Goal: Task Accomplishment & Management: Manage account settings

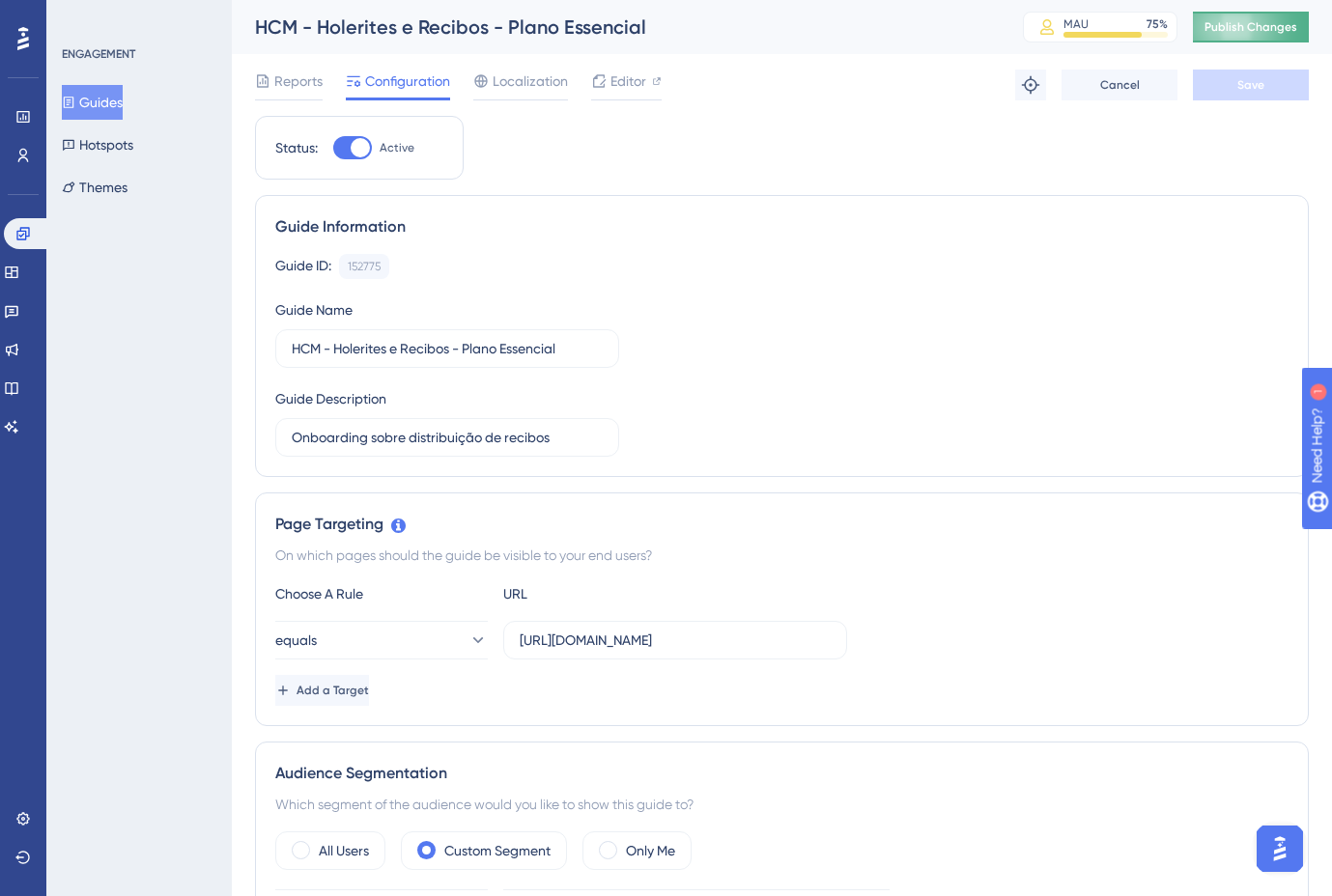
click at [1232, 23] on span "Publish Changes" at bounding box center [1249, 27] width 93 height 16
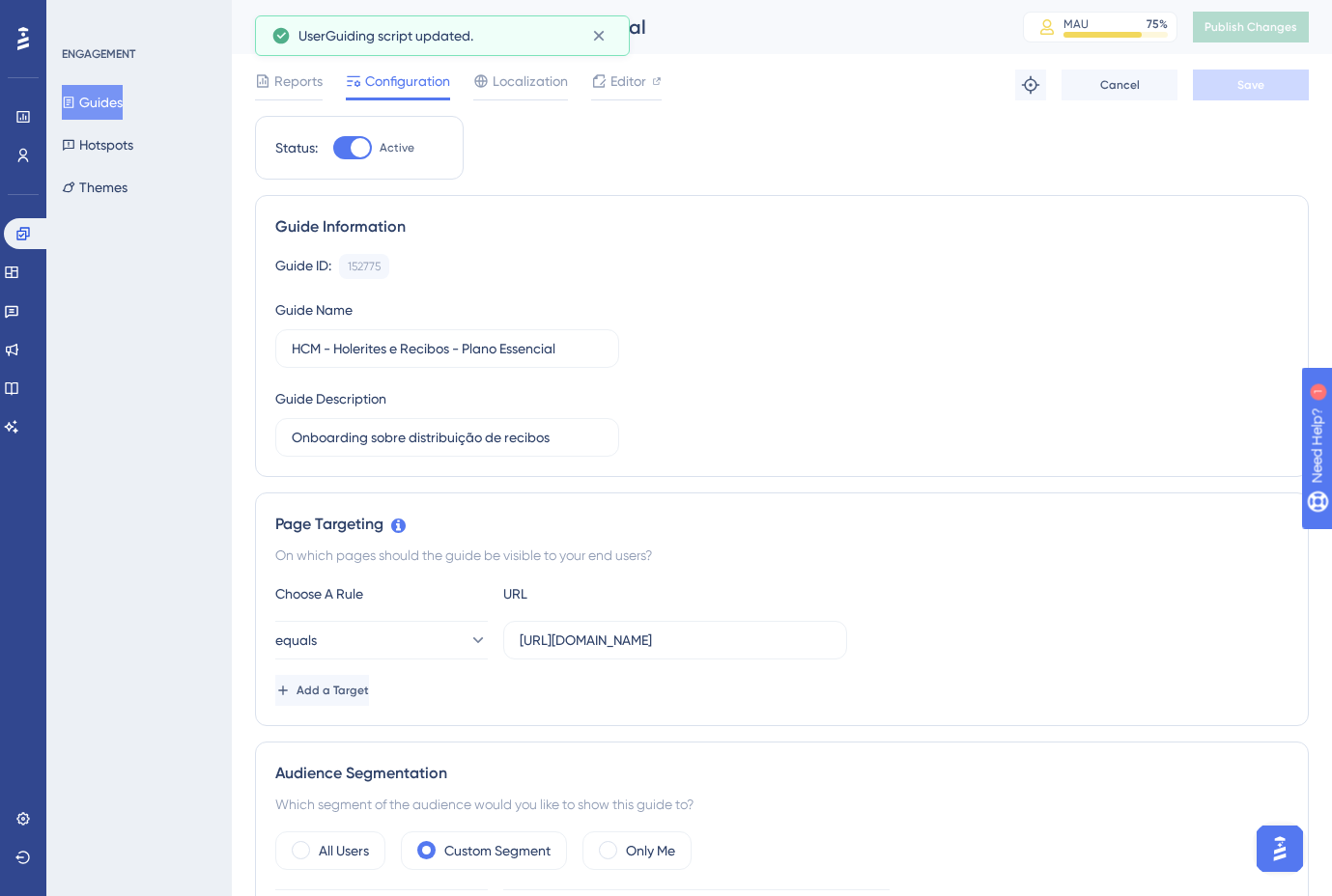
click at [122, 105] on button "Guides" at bounding box center [92, 101] width 61 height 35
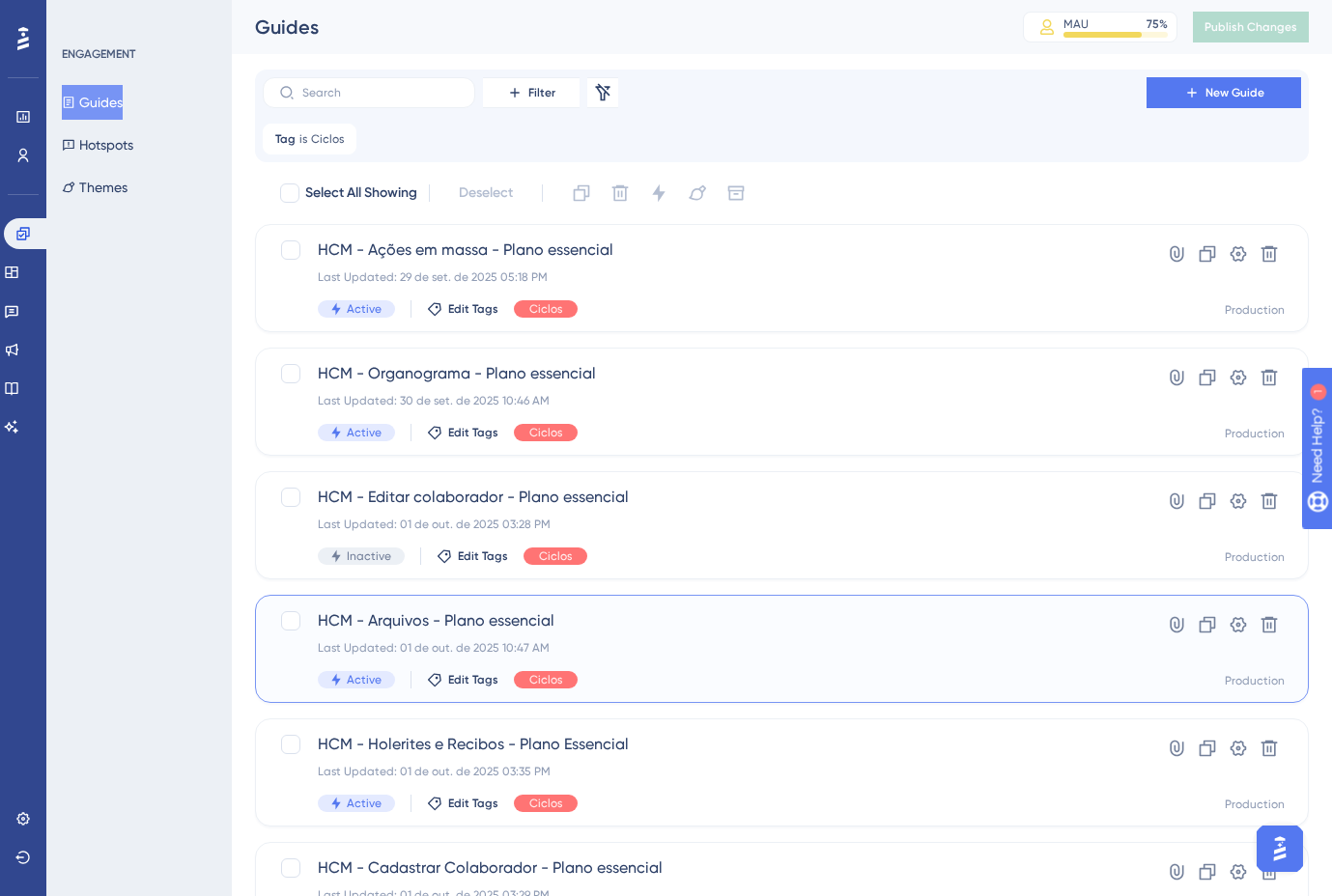
click at [618, 626] on span "HCM - Arquivos - Plano essencial" at bounding box center [703, 620] width 773 height 23
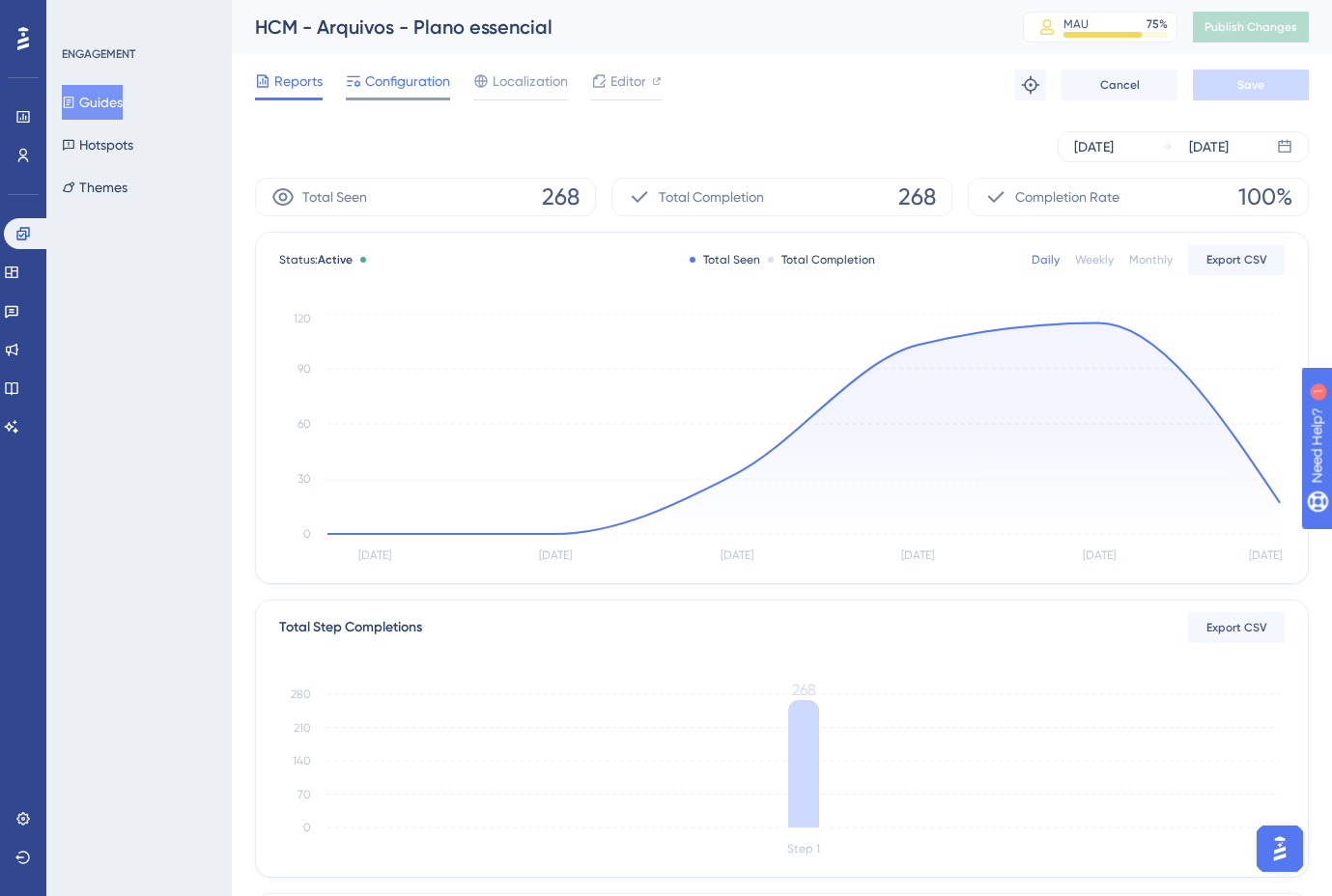
click at [406, 88] on span "Configuration" at bounding box center [407, 81] width 85 height 23
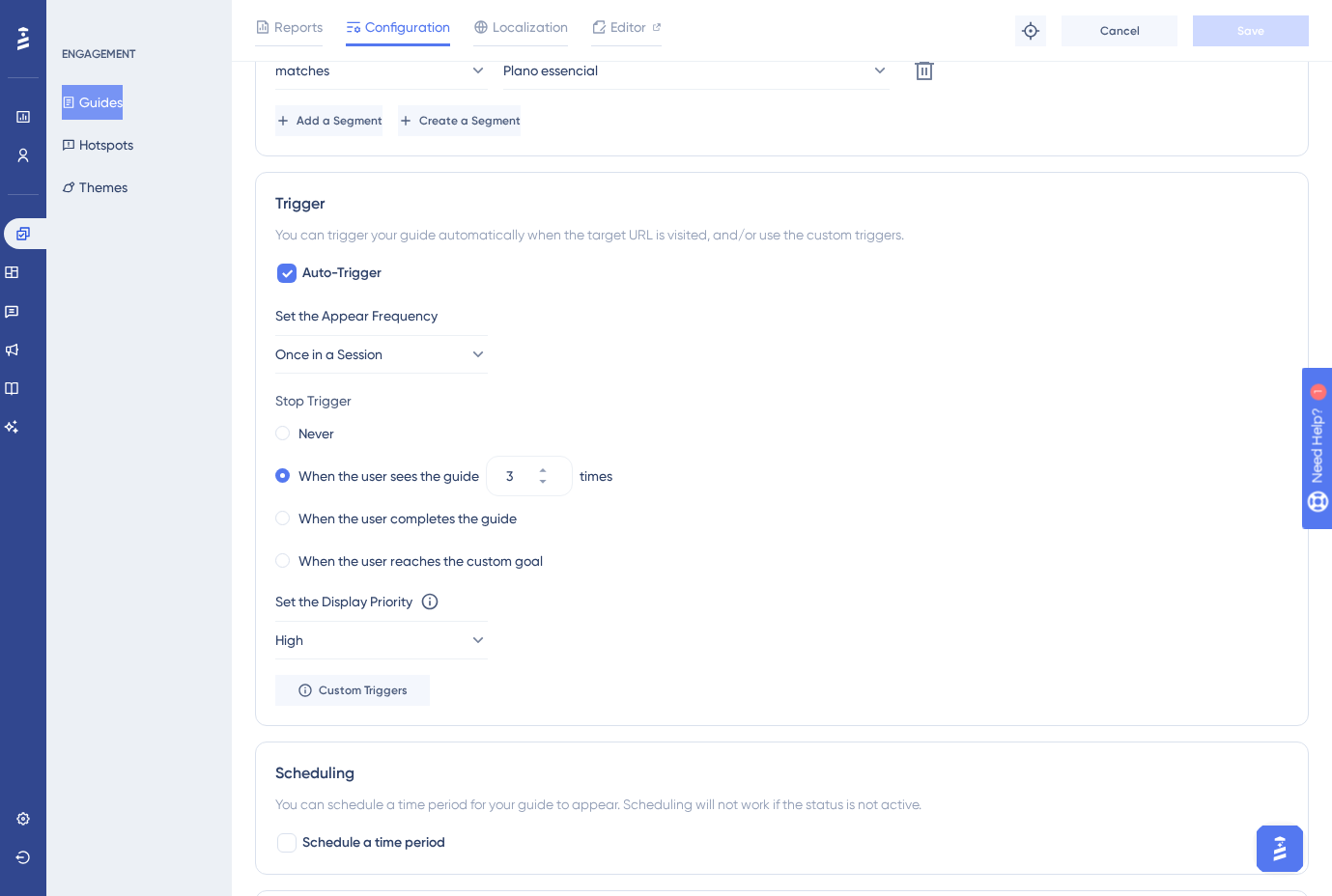
scroll to position [975, 0]
click at [280, 435] on span at bounding box center [283, 435] width 15 height 15
click at [295, 431] on input "radio" at bounding box center [295, 431] width 0 height 0
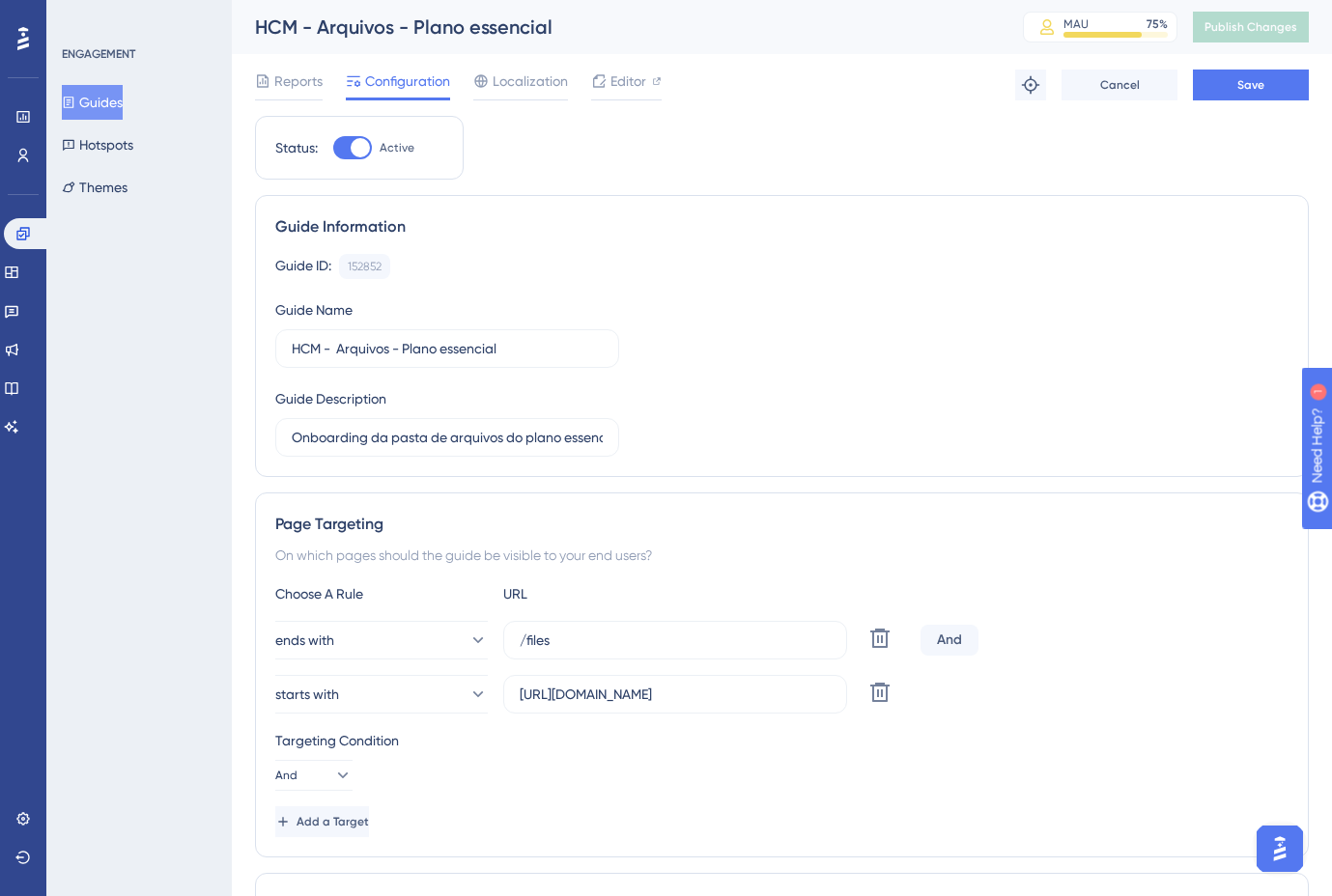
scroll to position [0, 0]
click at [1244, 82] on span "Save" at bounding box center [1249, 86] width 27 height 16
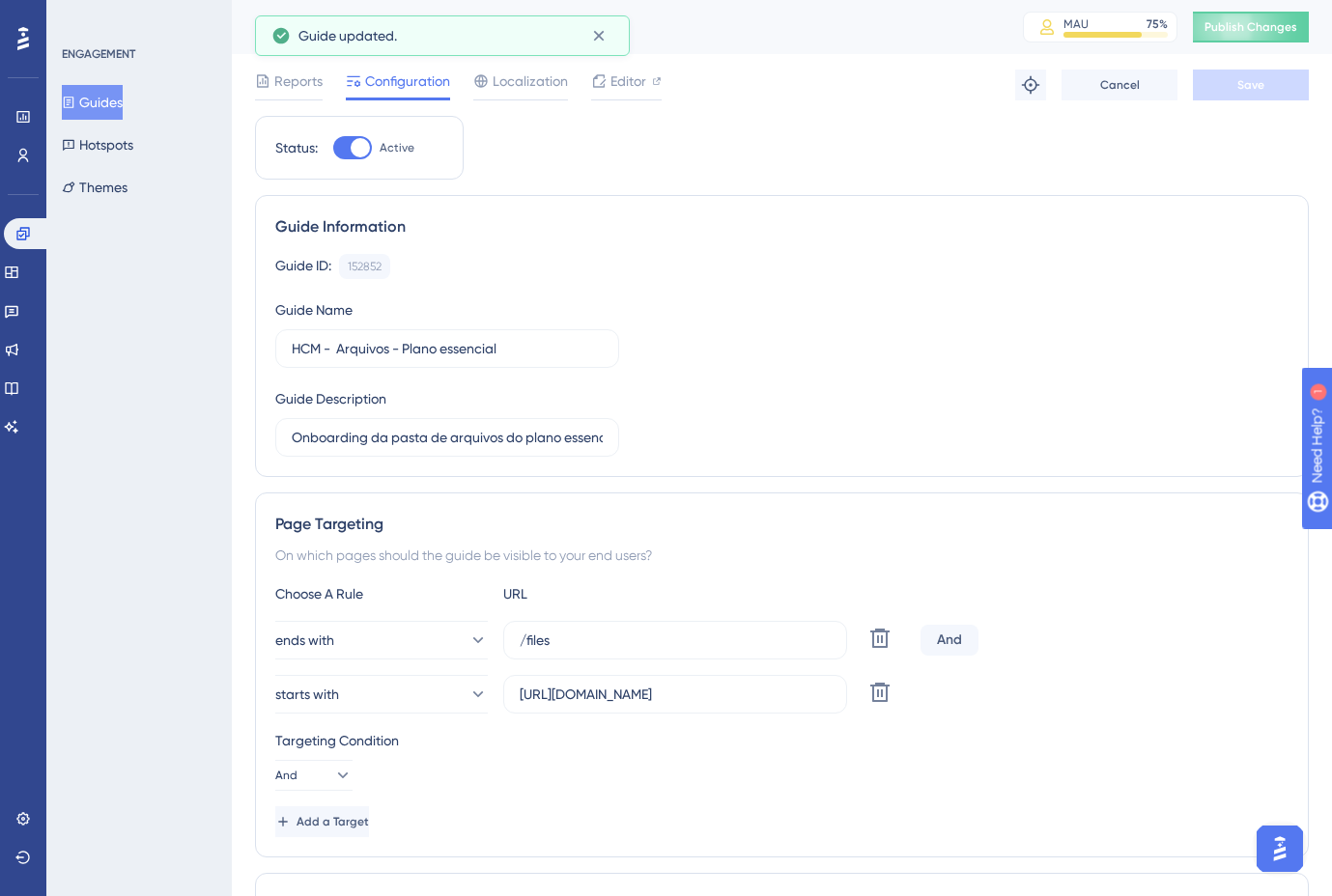
scroll to position [1, 0]
click at [1254, 30] on span "Publish Changes" at bounding box center [1249, 26] width 93 height 16
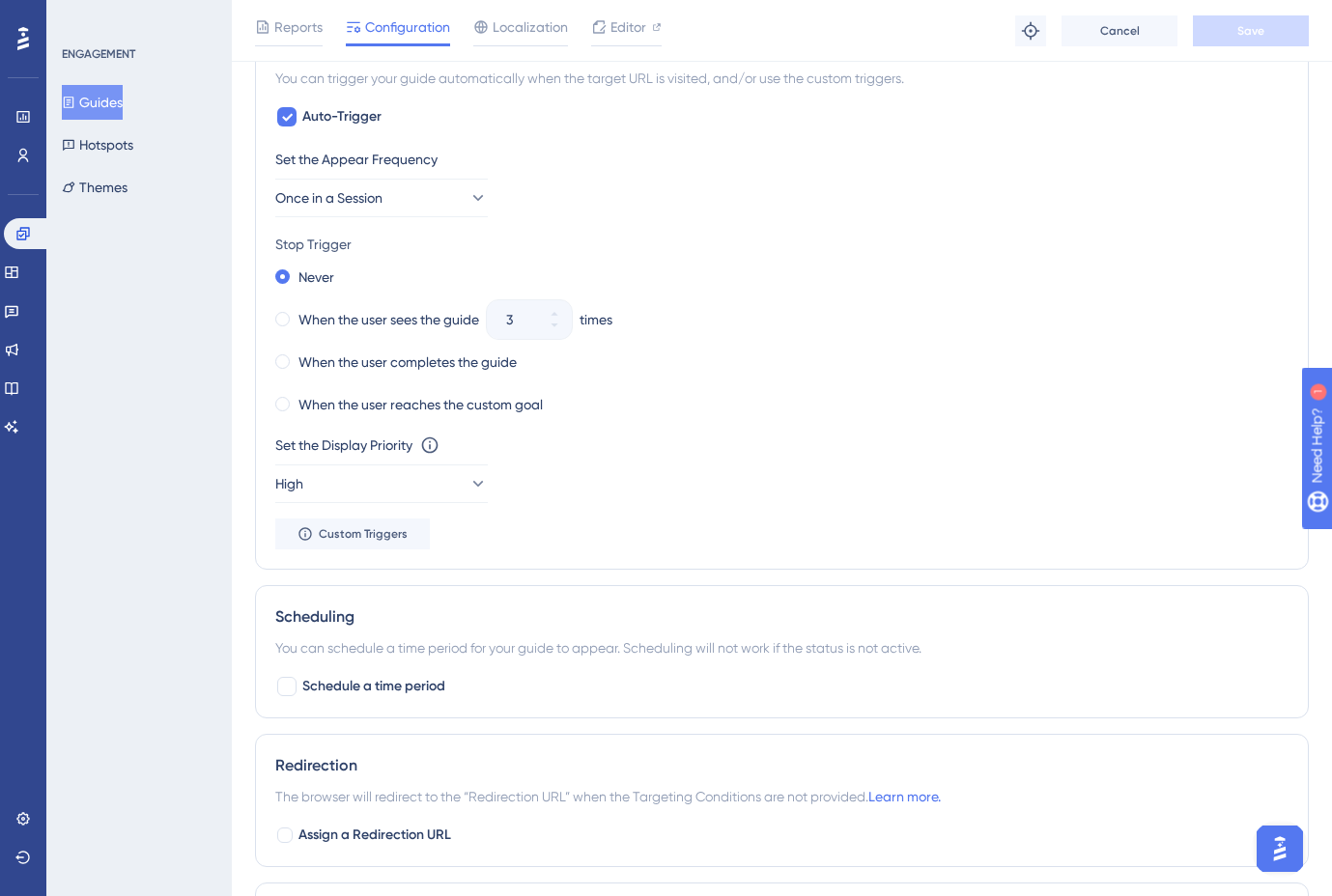
scroll to position [1136, 0]
click at [282, 315] on span at bounding box center [283, 316] width 15 height 15
click at [295, 312] on input "radio" at bounding box center [295, 312] width 0 height 0
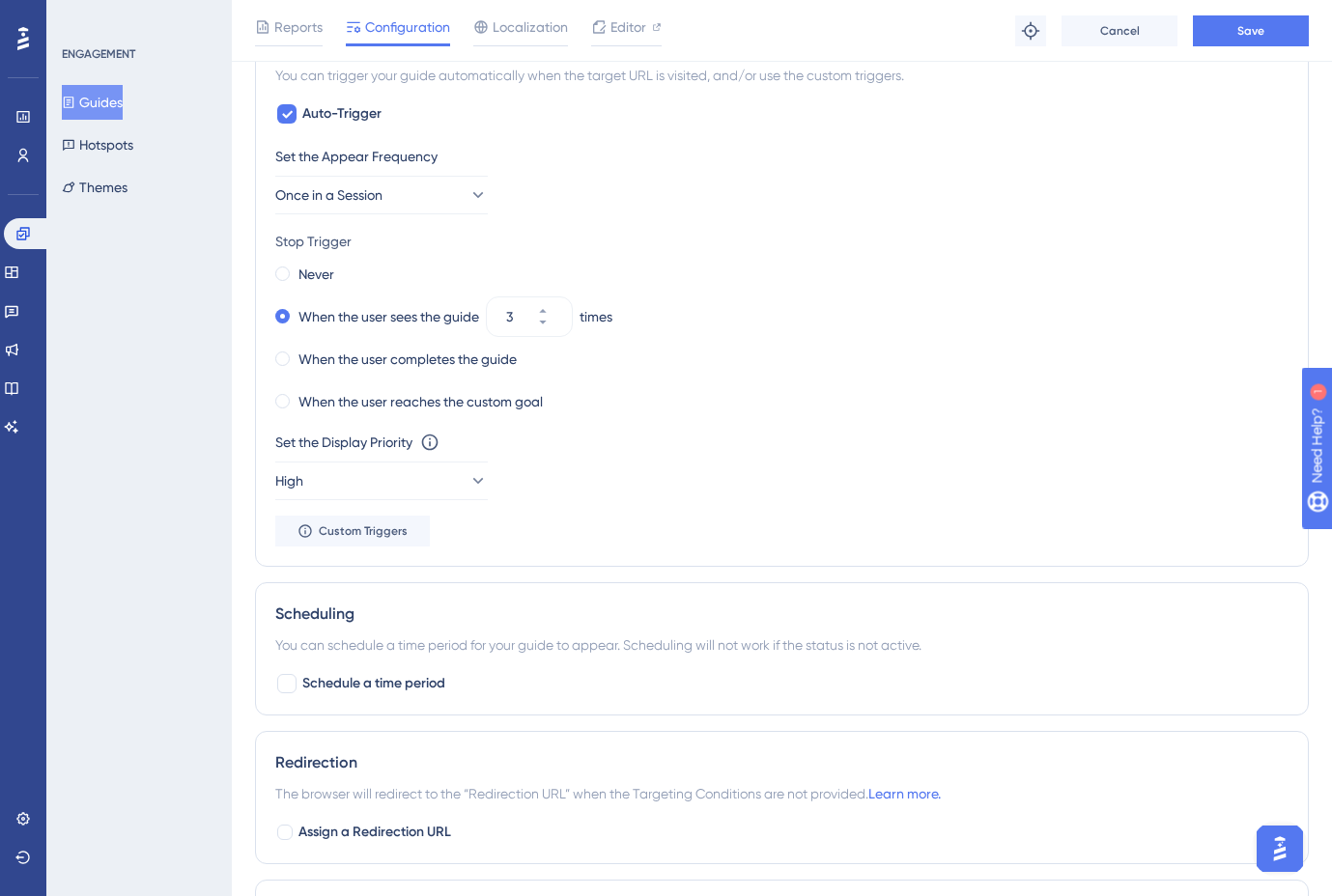
click at [787, 294] on div "Never When the user sees the guide 3 times When the user completes the guide Wh…" at bounding box center [782, 337] width 1013 height 154
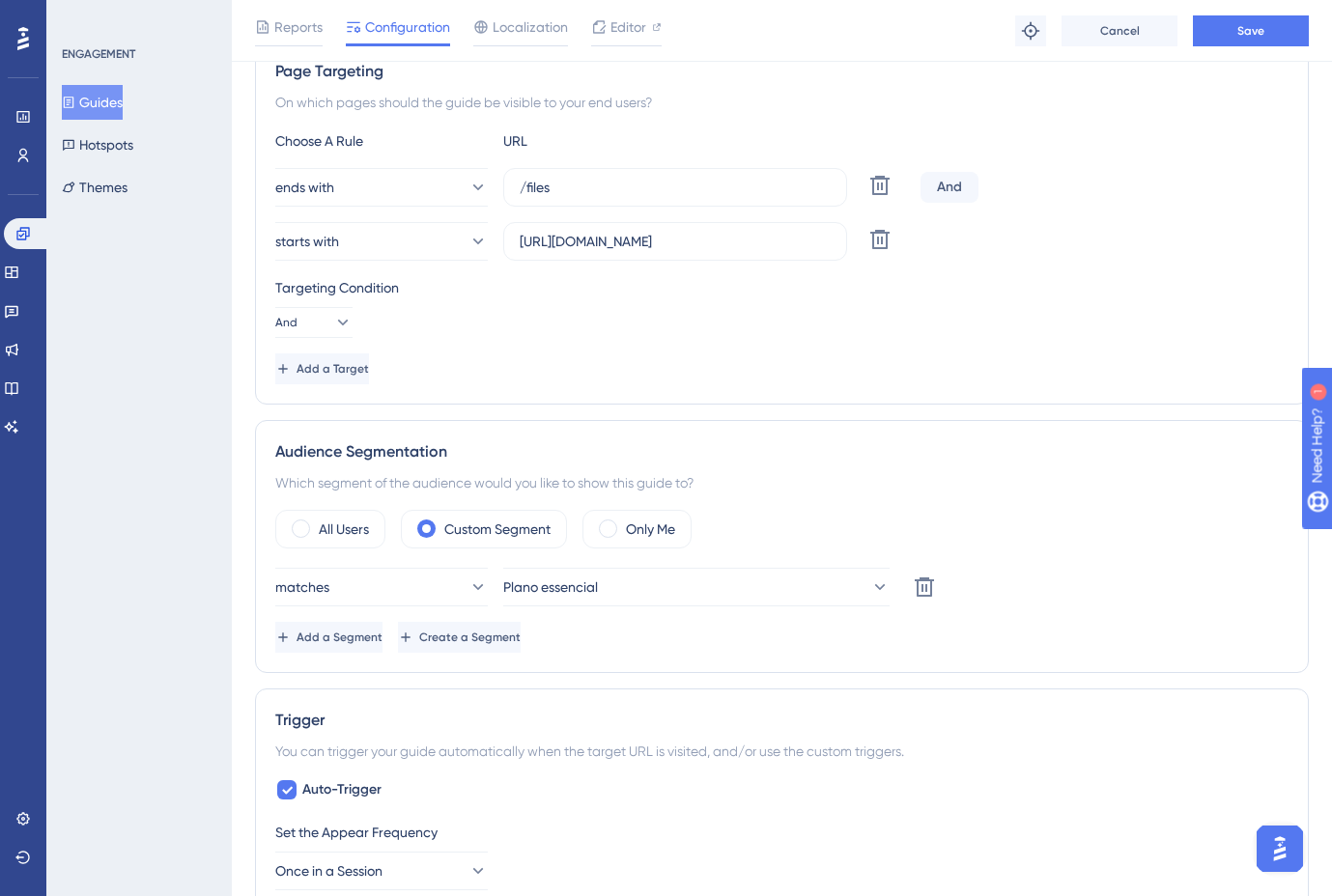
scroll to position [0, 0]
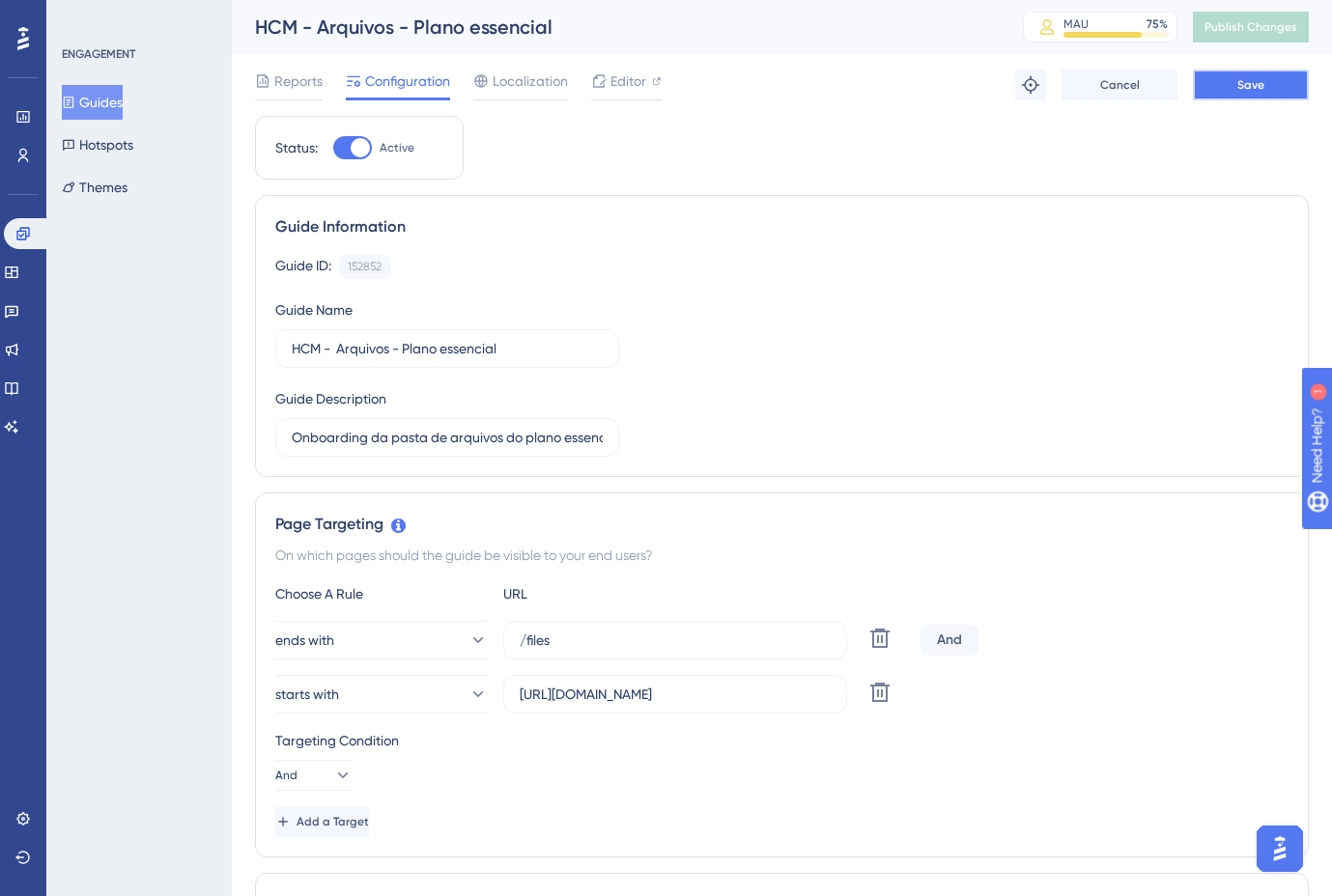
click at [1251, 88] on span "Save" at bounding box center [1249, 86] width 27 height 16
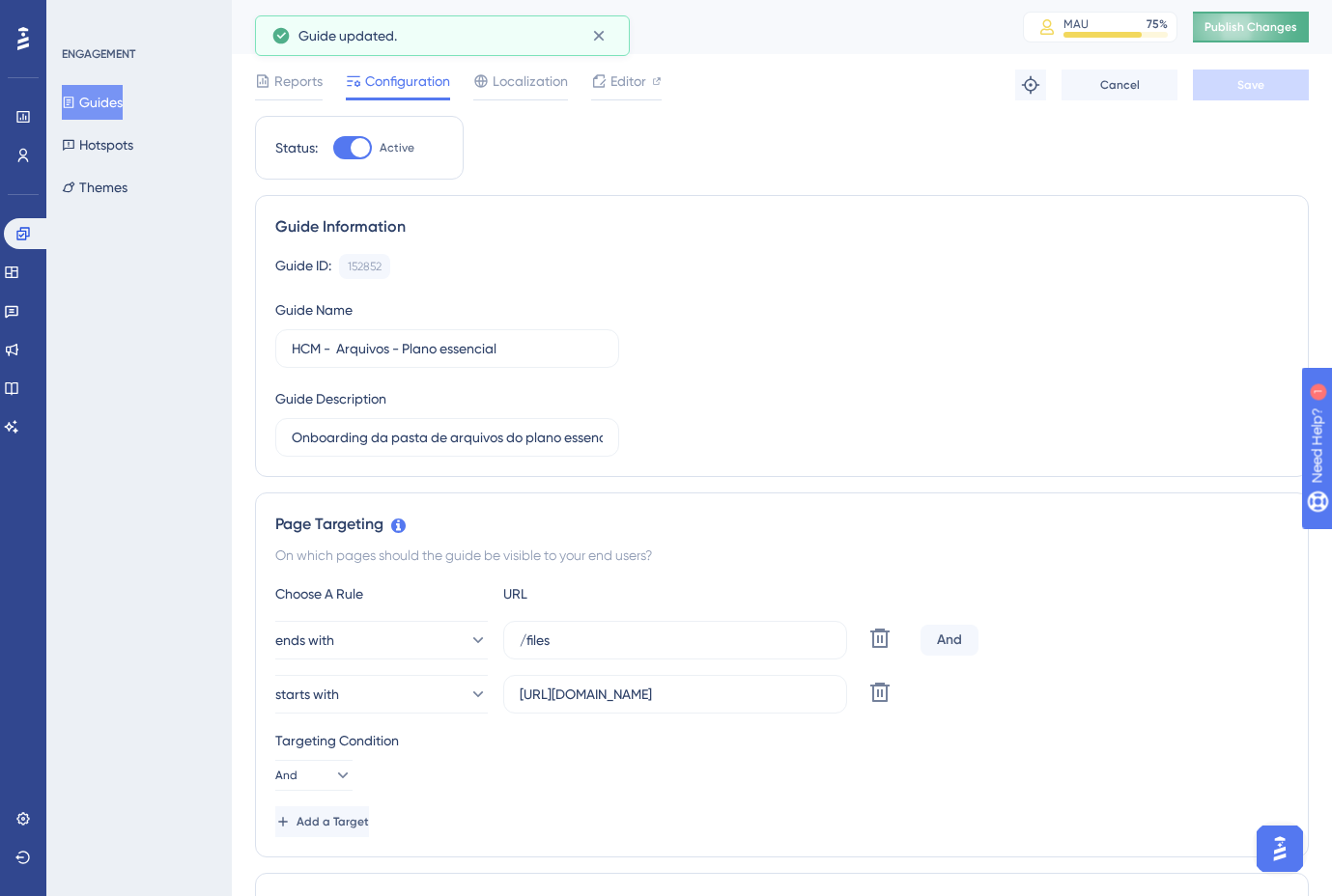
click at [1276, 23] on span "Publish Changes" at bounding box center [1249, 27] width 93 height 16
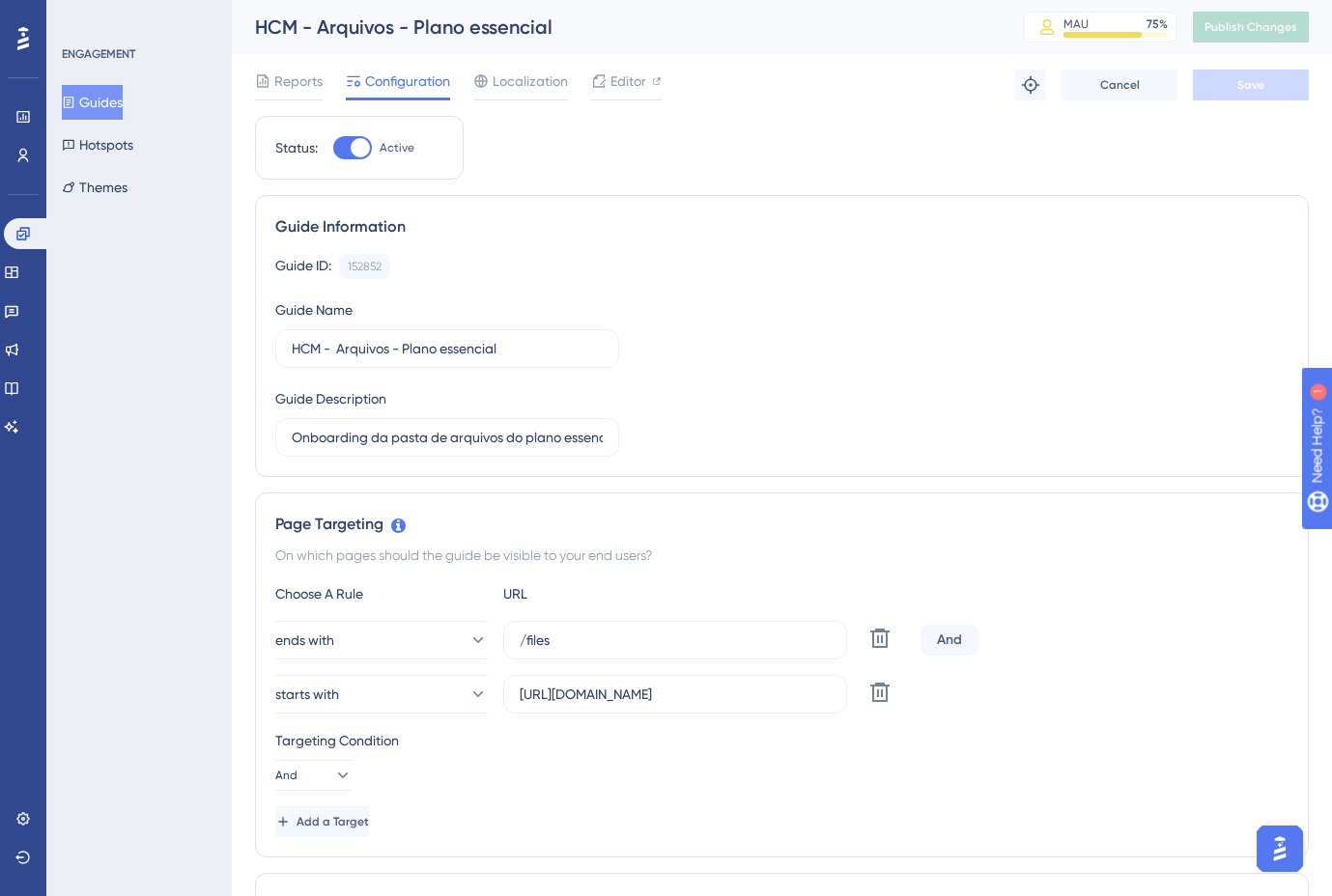
click at [104, 106] on button "Guides" at bounding box center [92, 101] width 61 height 35
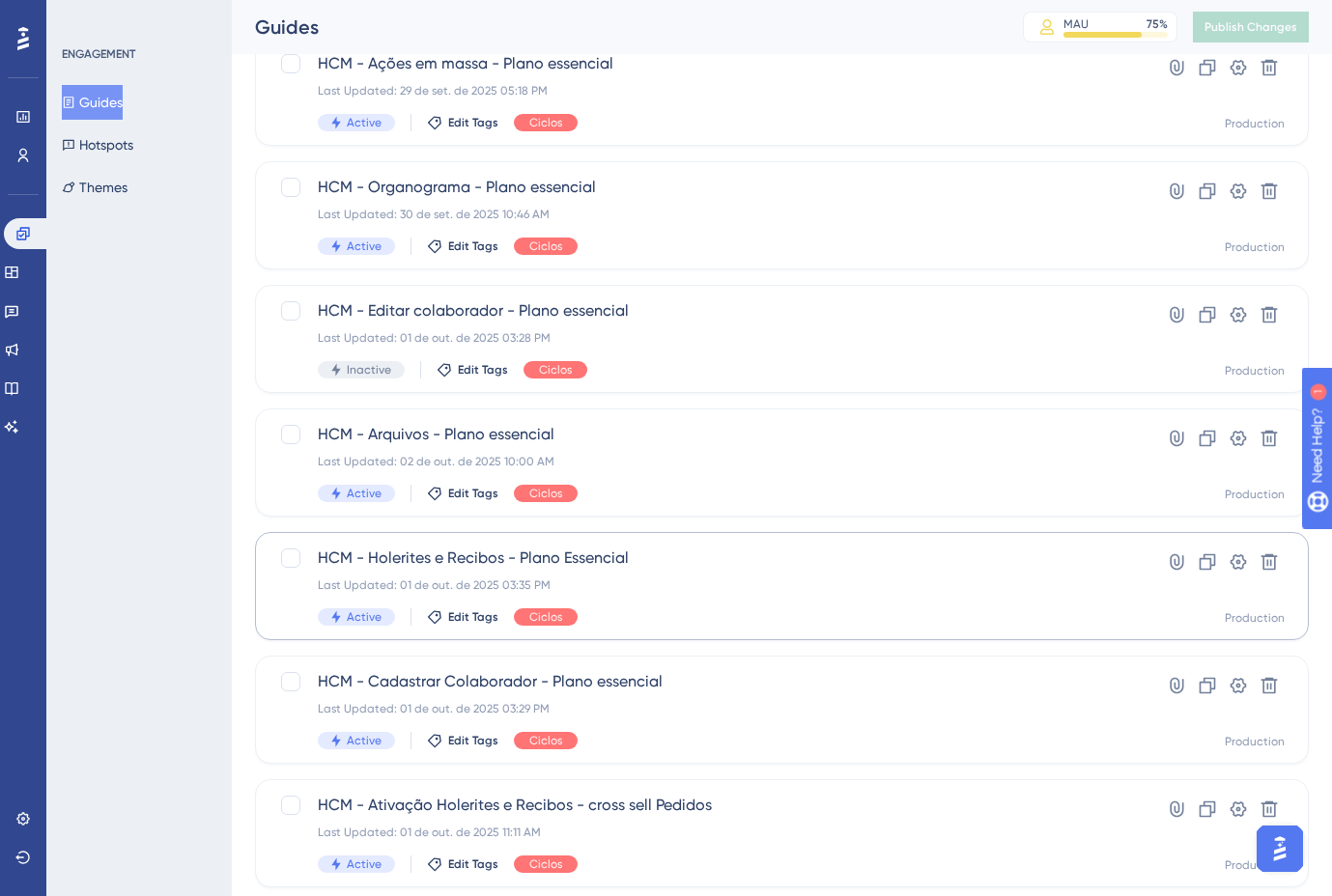
scroll to position [191, 0]
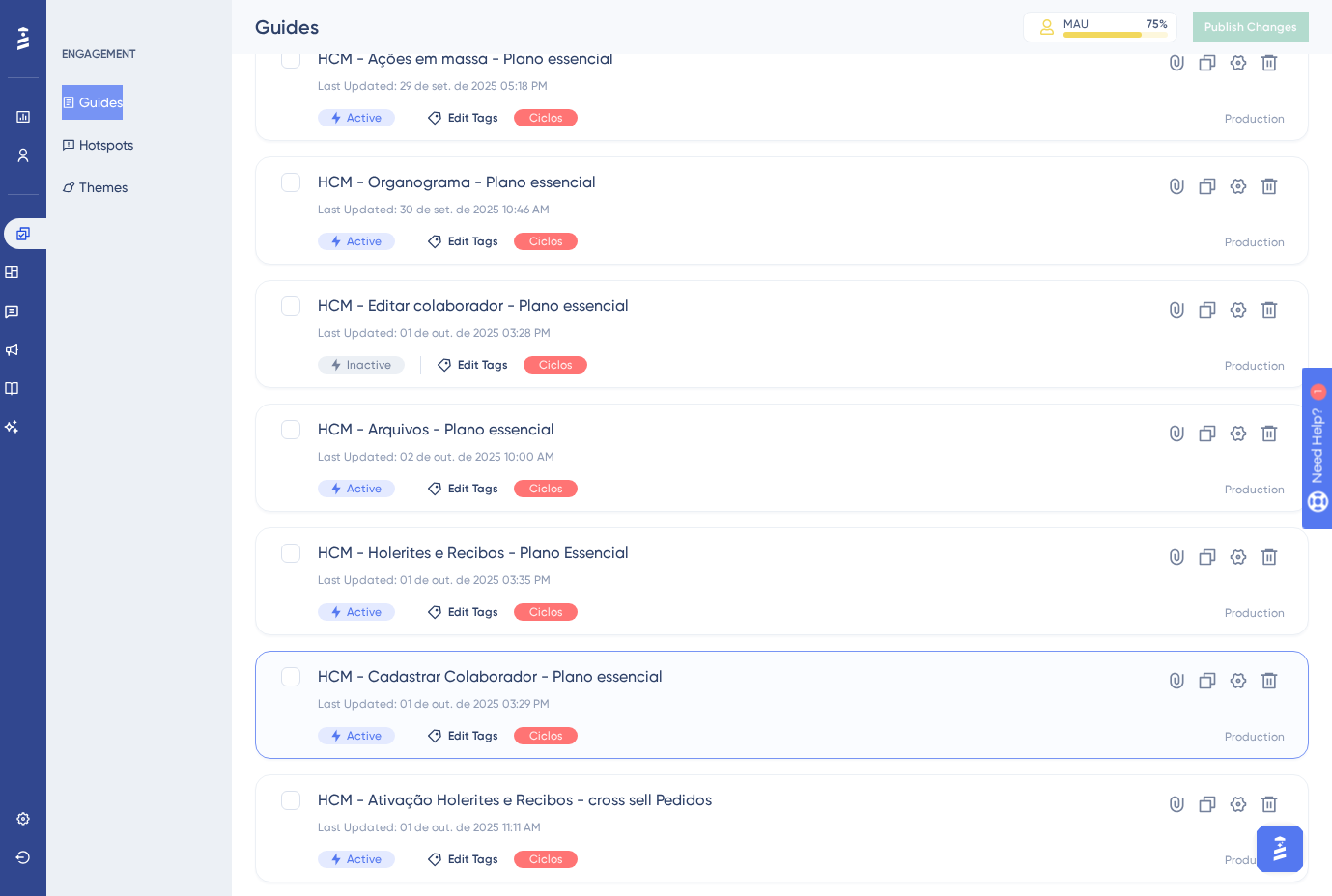
click at [713, 690] on div "HCM - Cadastrar Colaborador - Plano essencial Last Updated: 01 de out. de 2025 …" at bounding box center [703, 705] width 773 height 80
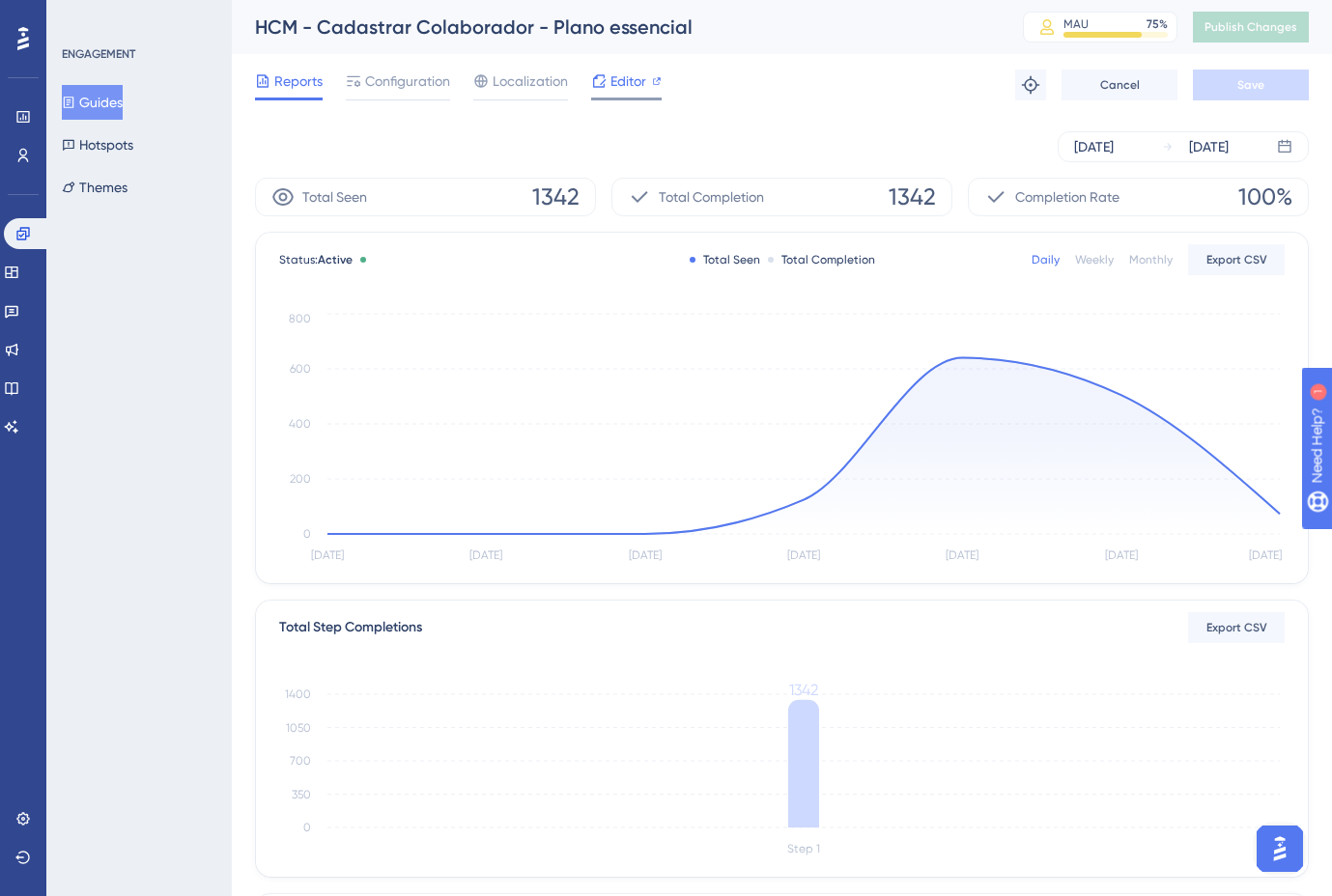
click at [615, 86] on span "Editor" at bounding box center [628, 81] width 36 height 23
